Goal: Check status: Check status

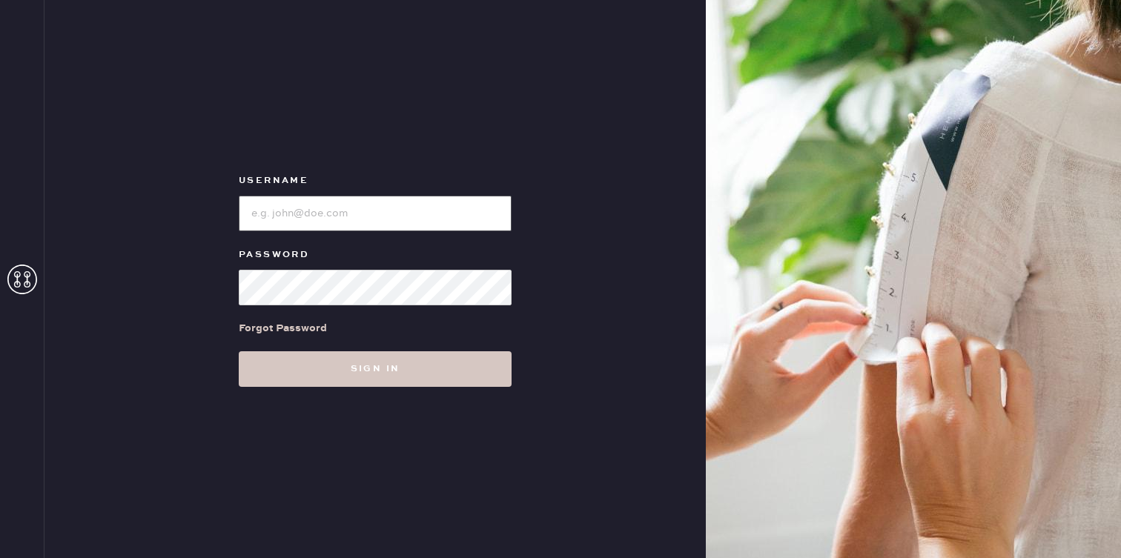
click at [372, 222] on input "loginName" at bounding box center [375, 214] width 273 height 36
type input "[EMAIL_ADDRESS][DOMAIN_NAME]"
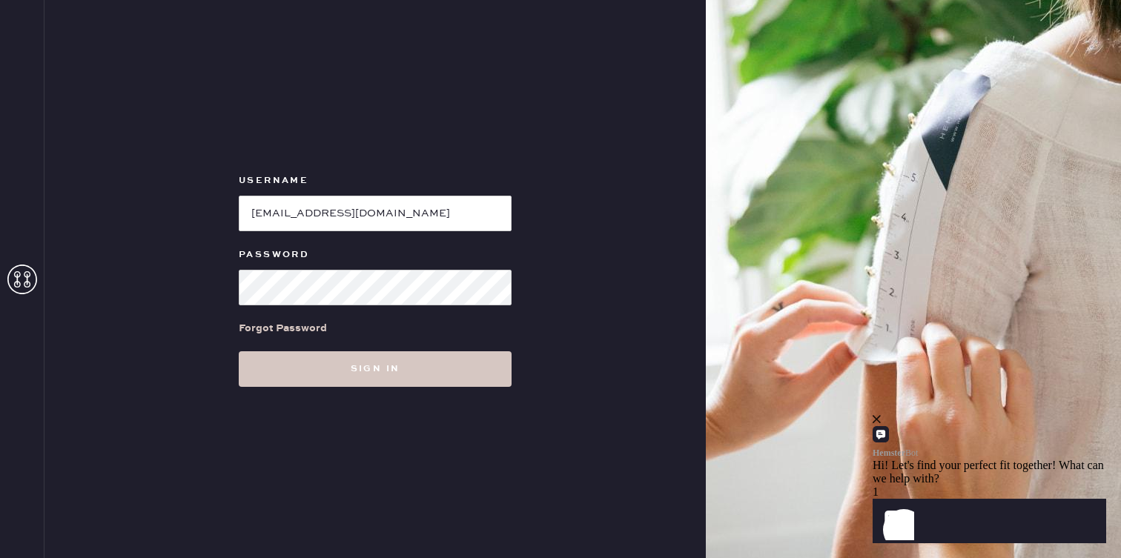
click at [391, 339] on div "Forgot Password" at bounding box center [375, 328] width 273 height 46
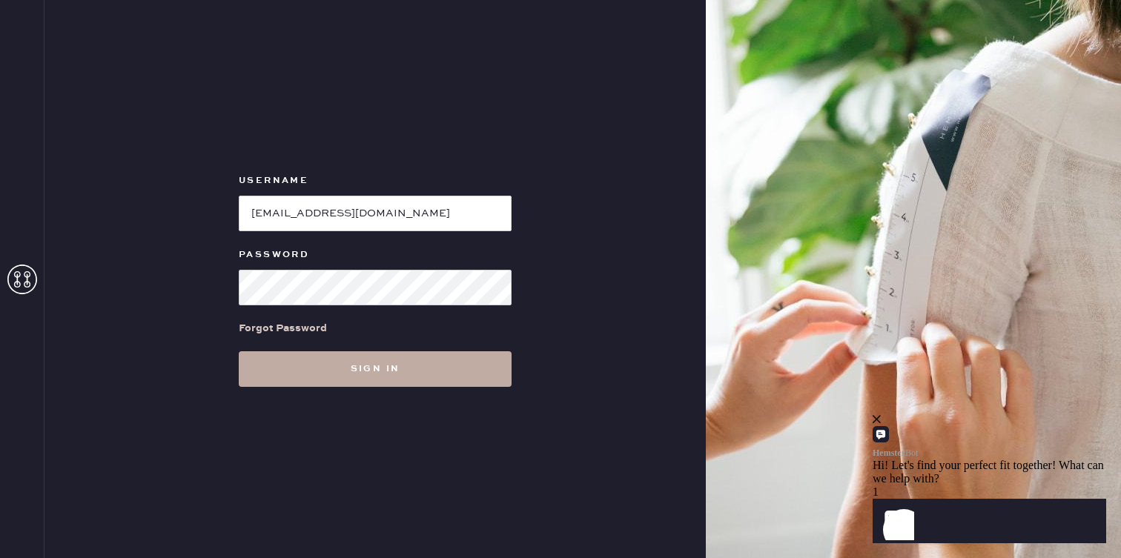
click at [391, 371] on button "Sign in" at bounding box center [375, 369] width 273 height 36
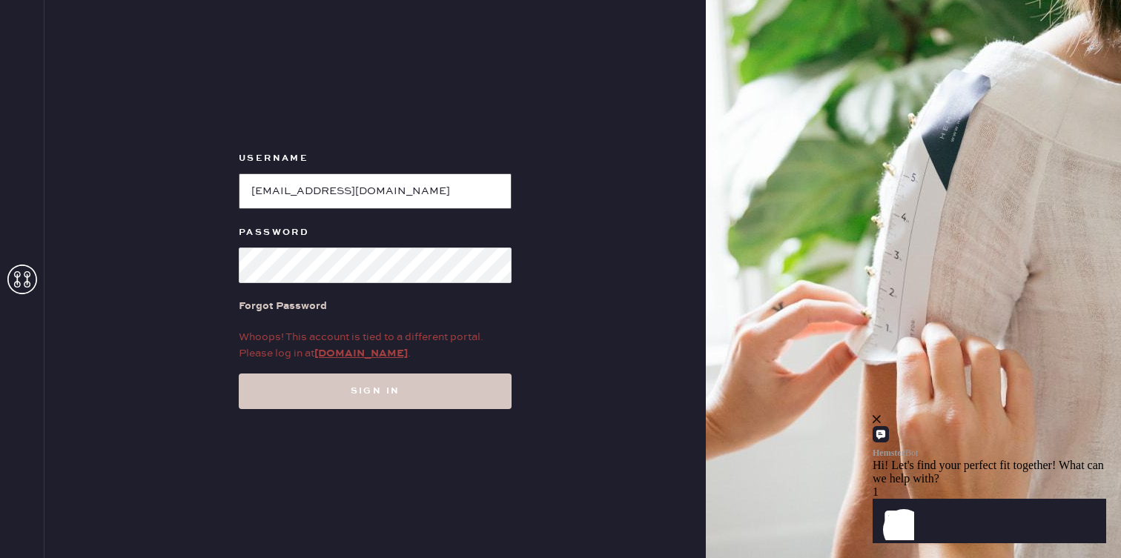
click at [420, 194] on input "loginName" at bounding box center [375, 191] width 273 height 36
click at [362, 342] on div "Whoops! This account is tied to a different portal. Please log in at [DOMAIN_NA…" at bounding box center [375, 345] width 273 height 33
click at [367, 357] on link "[DOMAIN_NAME]" at bounding box center [360, 353] width 93 height 13
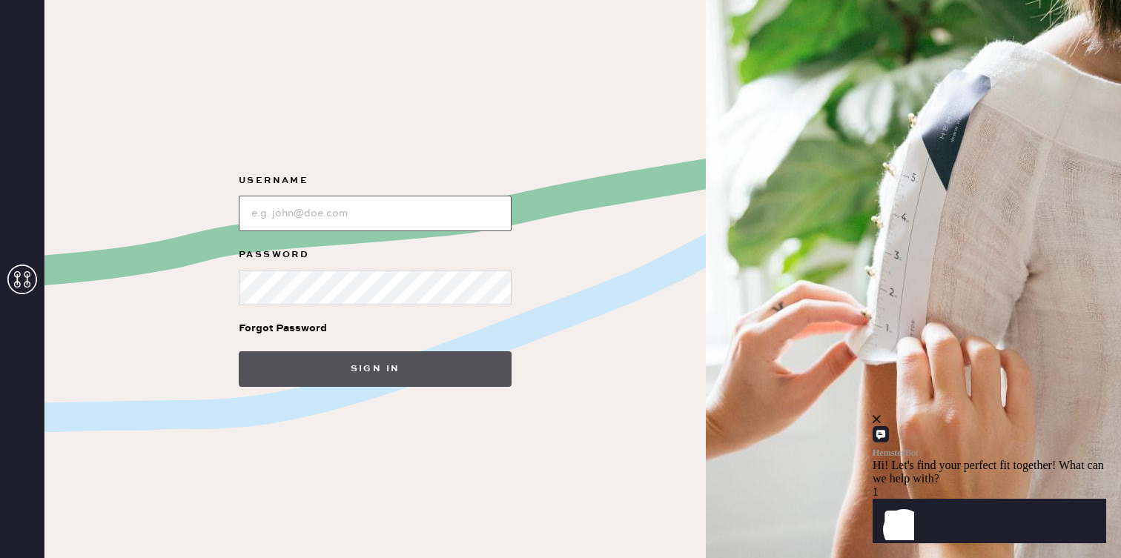
type input "[EMAIL_ADDRESS][DOMAIN_NAME]"
click at [384, 370] on button "Sign in" at bounding box center [375, 369] width 273 height 36
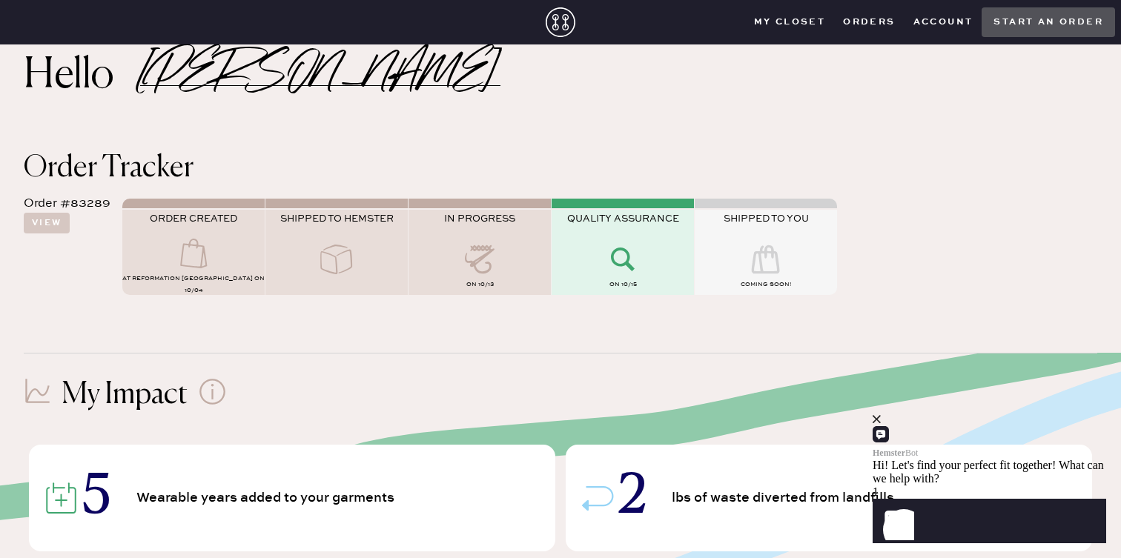
scroll to position [36, 0]
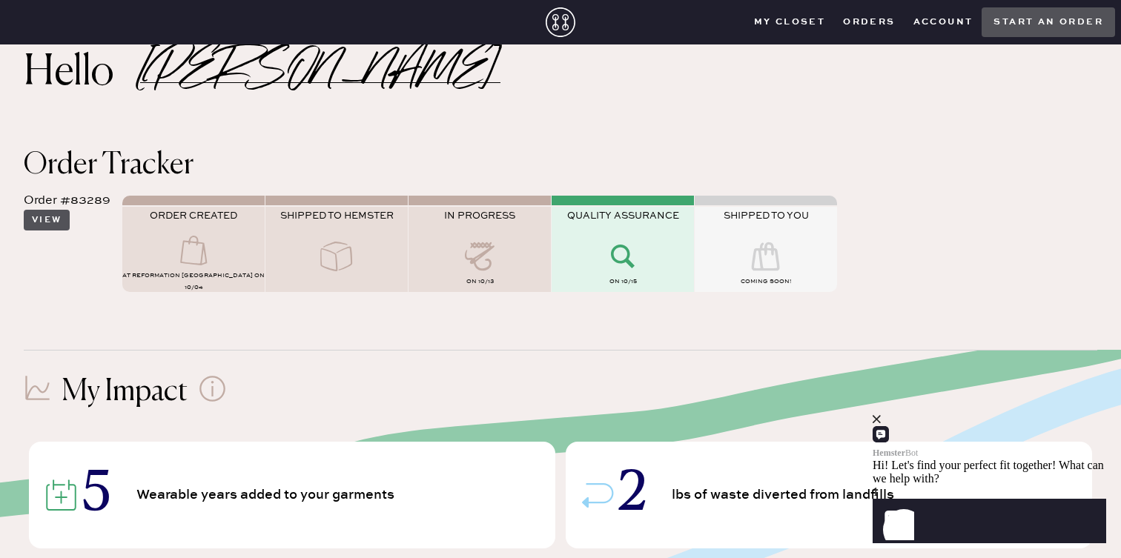
click at [62, 222] on button "View" at bounding box center [47, 220] width 46 height 21
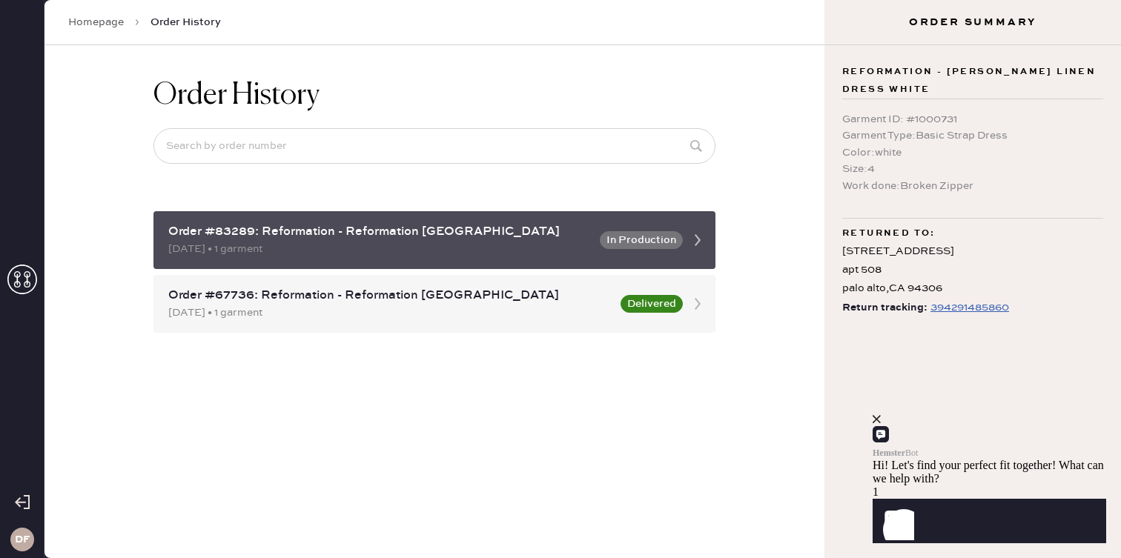
click at [524, 239] on div "Order #83289: Reformation - Reformation Valencia" at bounding box center [379, 232] width 422 height 18
click at [698, 242] on icon at bounding box center [698, 240] width 30 height 30
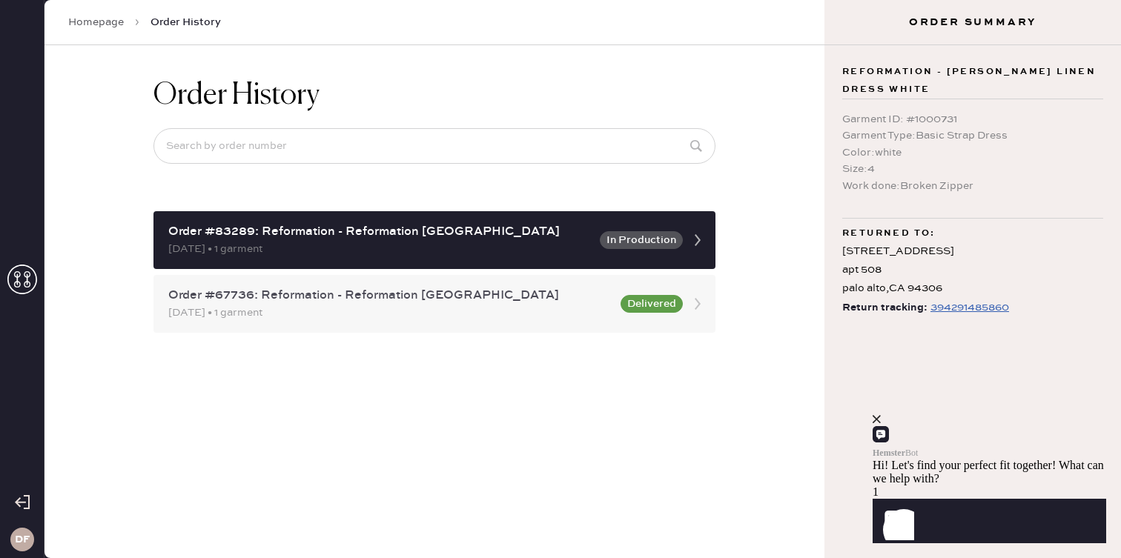
click at [632, 308] on button "Delivered" at bounding box center [651, 304] width 62 height 18
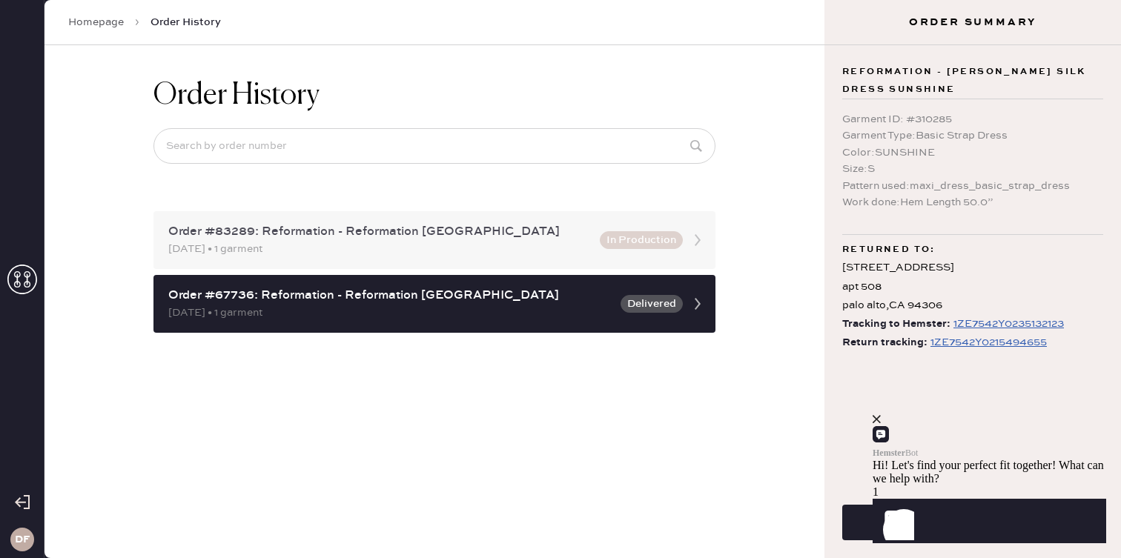
click at [577, 261] on div "Order #83289: Reformation - Reformation Valencia 10/04/2025 • 1 garment In Prod…" at bounding box center [434, 240] width 562 height 58
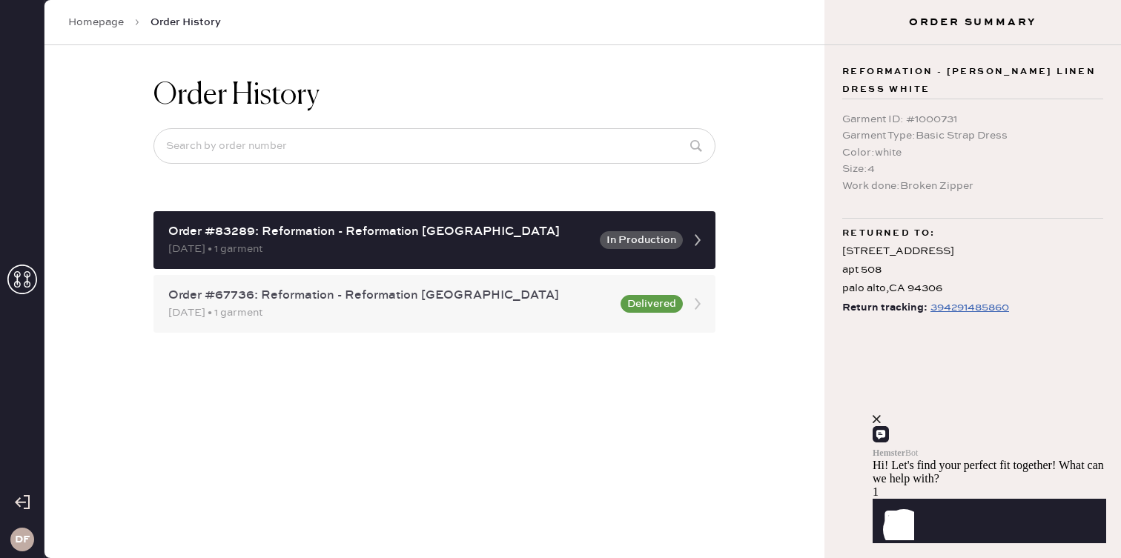
click at [541, 305] on div "08/01/2024 • 1 garment" at bounding box center [389, 313] width 443 height 16
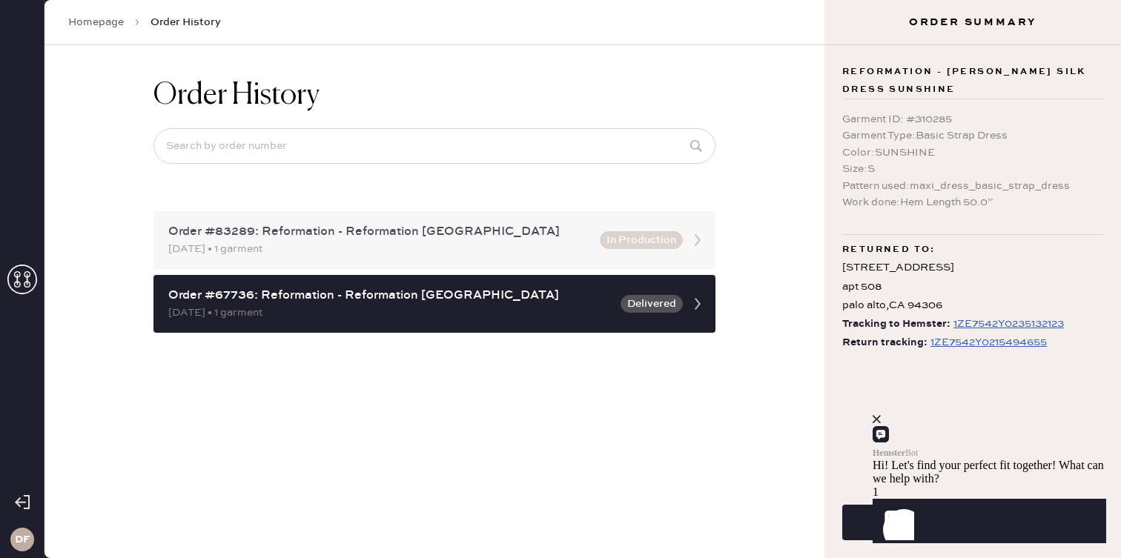
click at [542, 241] on div "10/04/2025 • 1 garment" at bounding box center [379, 249] width 422 height 16
